Goal: Transaction & Acquisition: Purchase product/service

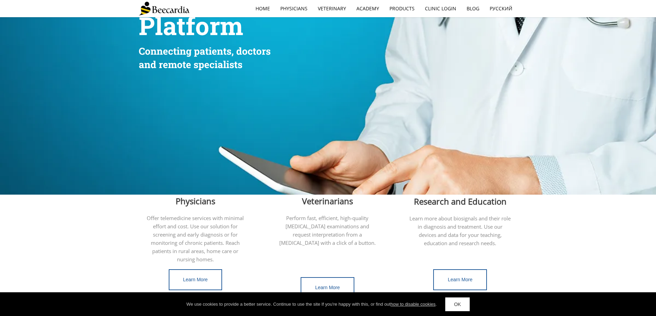
scroll to position [69, 0]
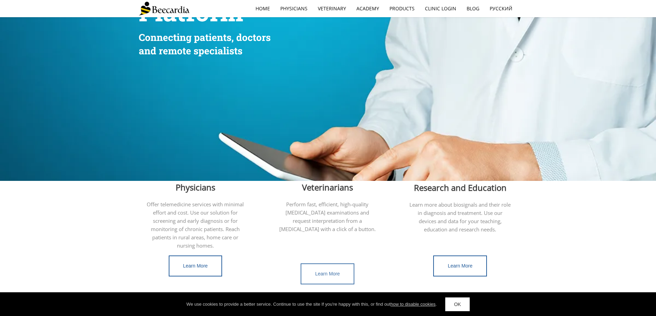
click at [334, 264] on link "Learn More" at bounding box center [328, 274] width 54 height 21
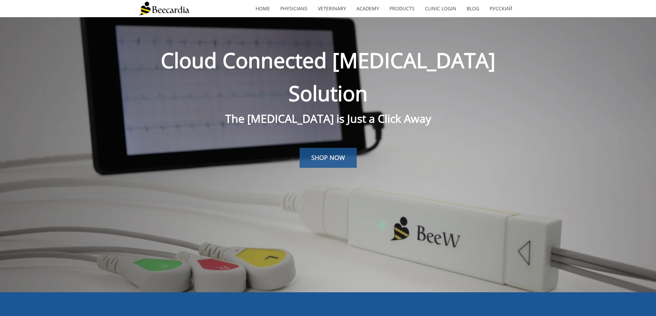
click at [335, 154] on span "SHOP NOW" at bounding box center [328, 158] width 34 height 8
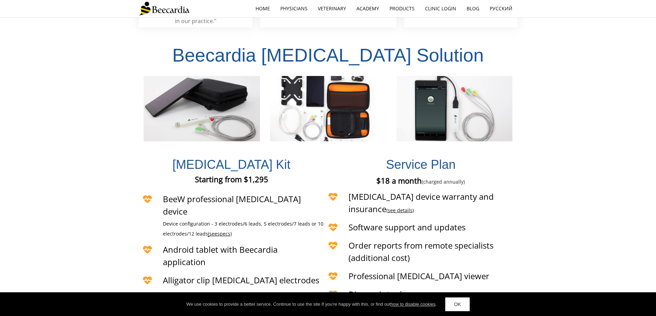
scroll to position [1581, 0]
